Goal: Task Accomplishment & Management: Manage account settings

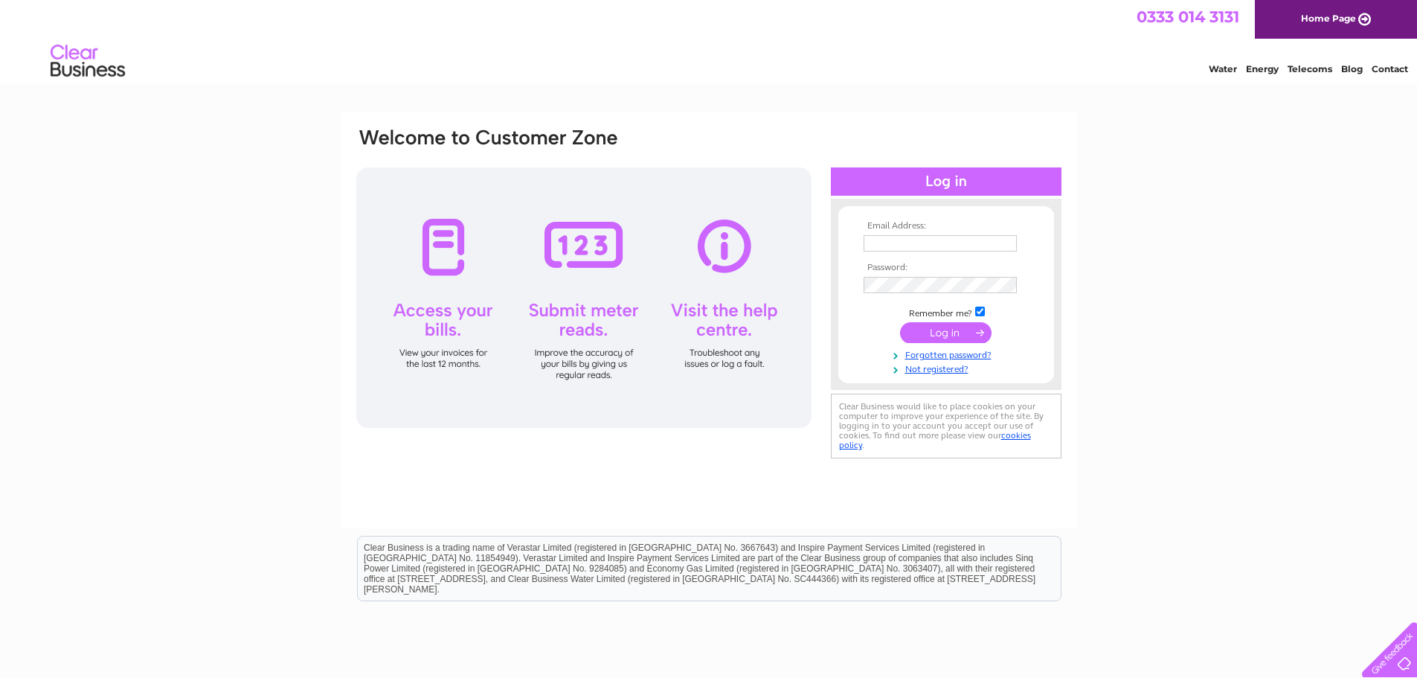
click at [957, 243] on input "text" at bounding box center [940, 243] width 153 height 16
click at [950, 248] on input "text" at bounding box center [941, 244] width 155 height 18
click at [949, 240] on input "text" at bounding box center [941, 244] width 155 height 18
click at [951, 249] on input "text" at bounding box center [941, 244] width 155 height 18
type input "a"
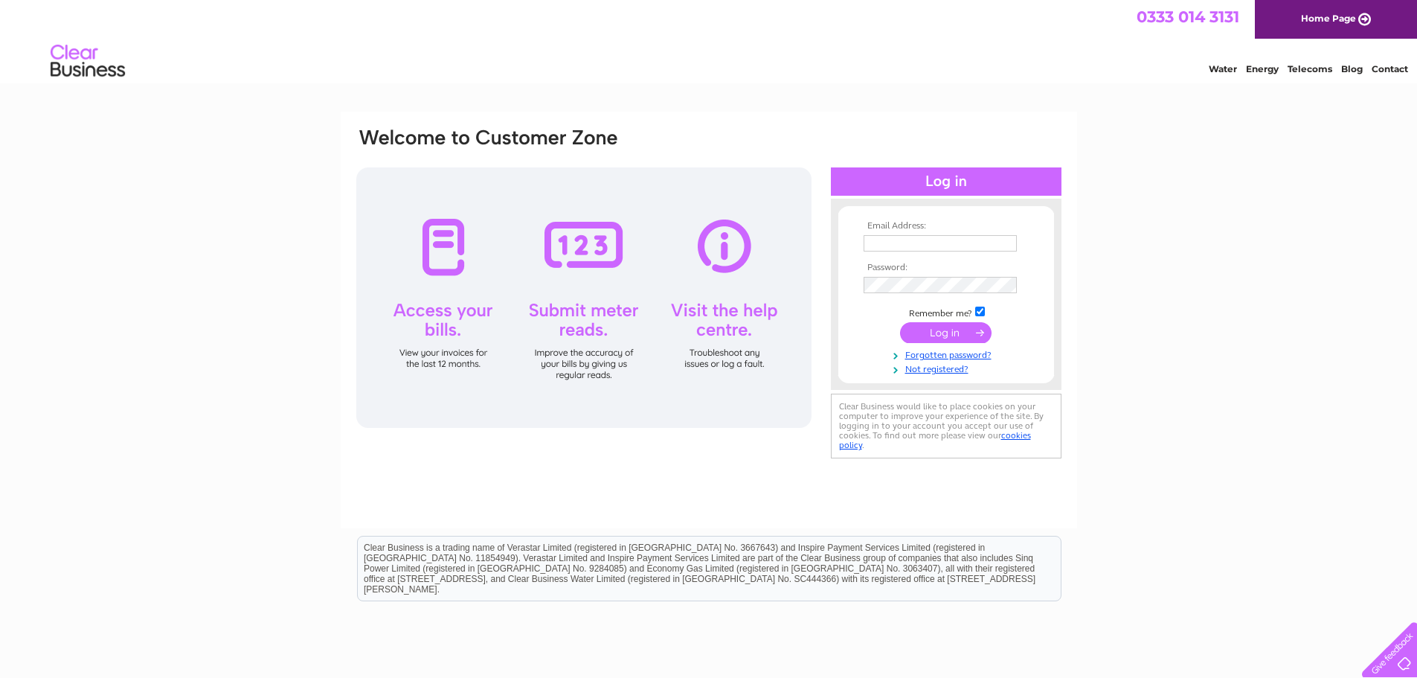
click at [304, 255] on div "Email Address: Password:" at bounding box center [708, 447] width 1417 height 671
click at [940, 246] on input "text" at bounding box center [941, 244] width 155 height 18
type input "[EMAIL_ADDRESS][DOMAIN_NAME]"
click at [900, 324] on input "submit" at bounding box center [946, 334] width 92 height 21
